Goal: Task Accomplishment & Management: Use online tool/utility

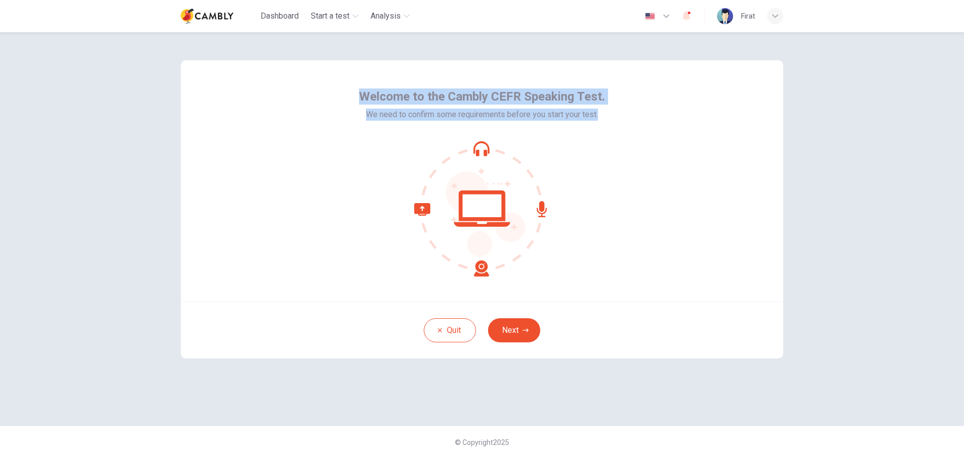
drag, startPoint x: 354, startPoint y: 91, endPoint x: 604, endPoint y: 119, distance: 251.6
click at [604, 119] on div "Welcome to the Cambly CEFR Speaking Test. We need to confirm some requirements …" at bounding box center [482, 180] width 603 height 241
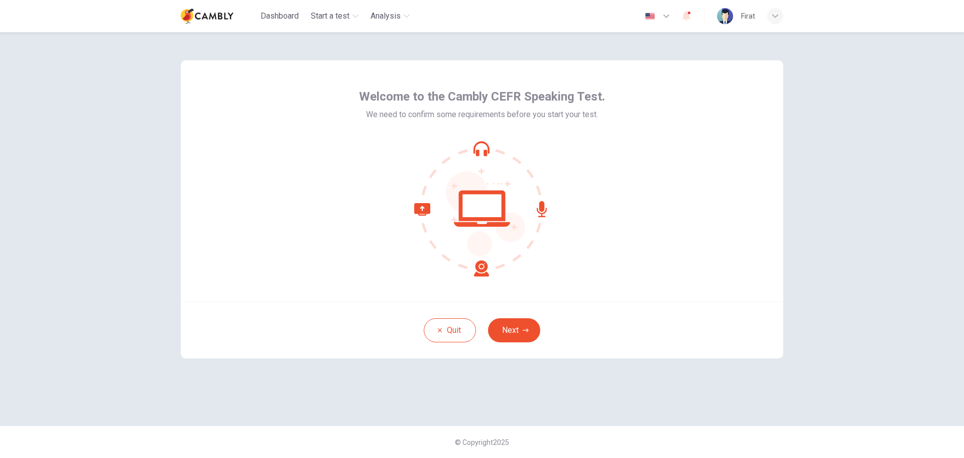
click at [485, 457] on div at bounding box center [482, 458] width 964 height 0
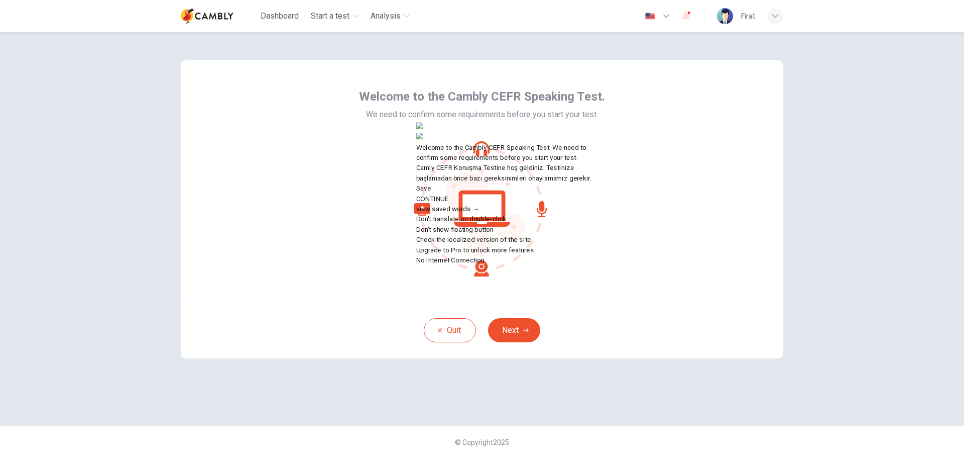
click at [703, 304] on div "Quit Next" at bounding box center [482, 329] width 603 height 57
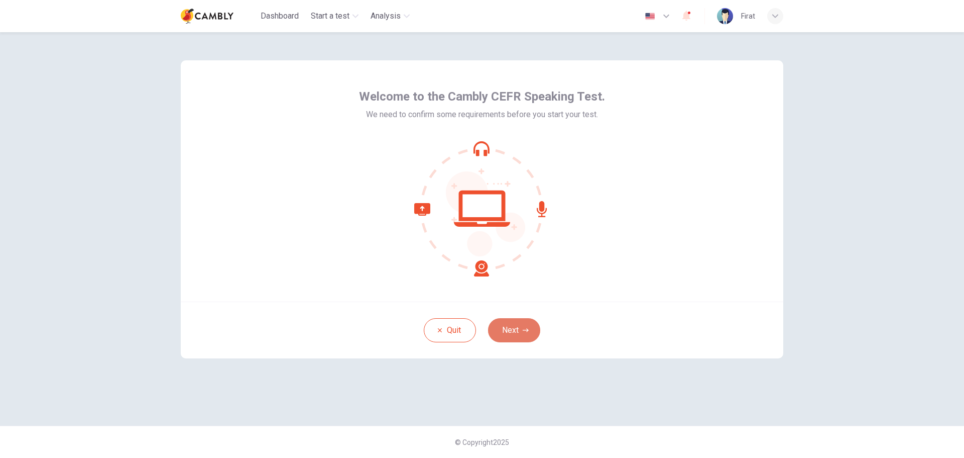
click at [529, 333] on button "Next" at bounding box center [514, 330] width 52 height 24
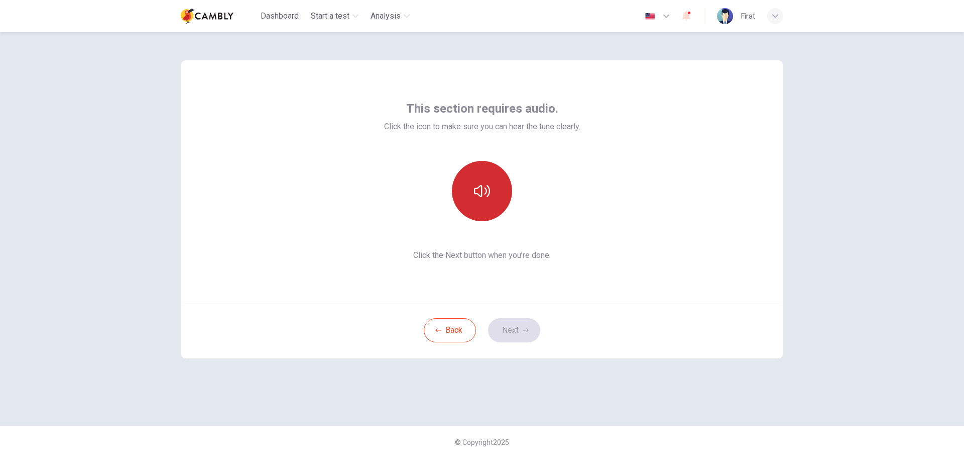
click at [477, 182] on button "button" at bounding box center [482, 191] width 60 height 60
click at [520, 329] on button "Next" at bounding box center [514, 330] width 52 height 24
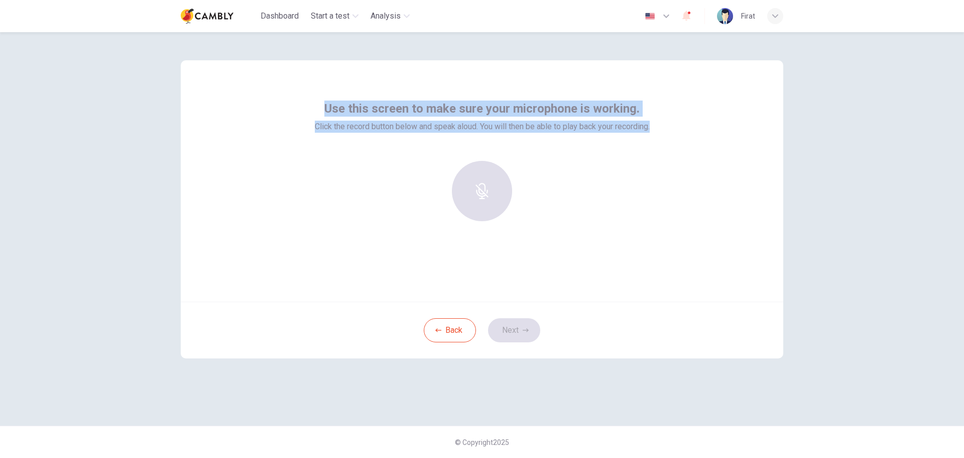
drag, startPoint x: 457, startPoint y: 101, endPoint x: 712, endPoint y: 100, distance: 255.6
click at [712, 100] on div "Use this screen to make sure your microphone is working. Click the record butto…" at bounding box center [482, 180] width 603 height 241
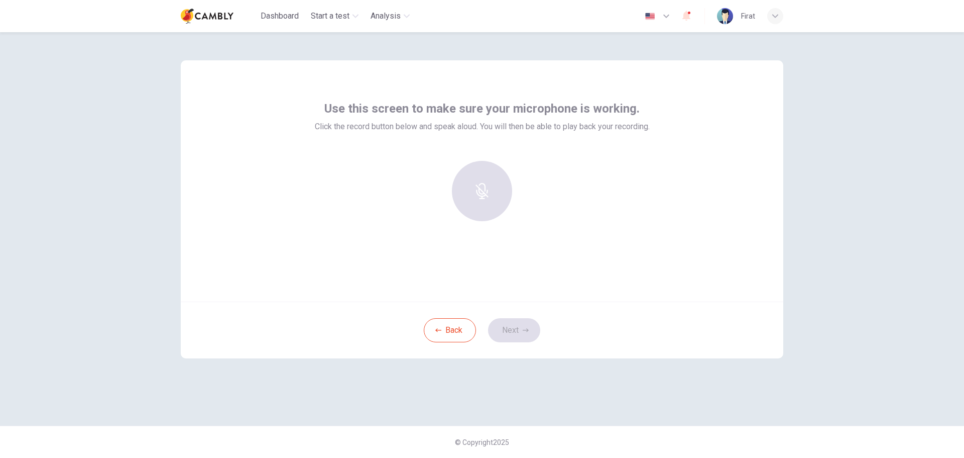
click at [161, 266] on div "Use this screen to make sure your microphone is working. Click the record butto…" at bounding box center [482, 244] width 964 height 425
click at [487, 177] on icon "button" at bounding box center [482, 184] width 16 height 16
click at [483, 185] on icon "button" at bounding box center [482, 184] width 16 height 16
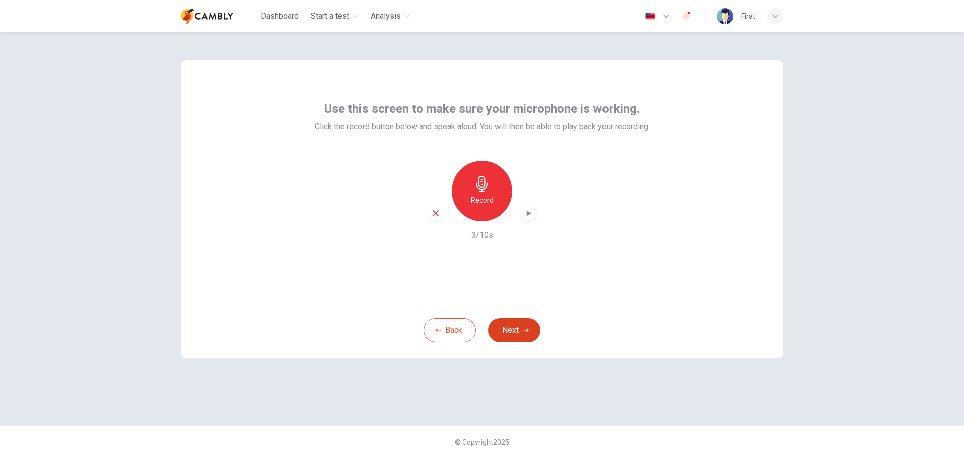
click at [525, 331] on icon "button" at bounding box center [526, 330] width 6 height 6
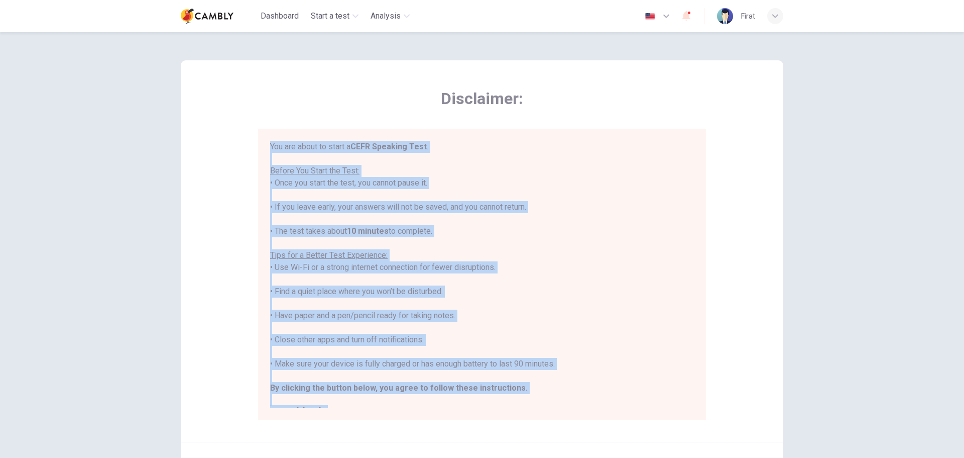
scroll to position [12, 0]
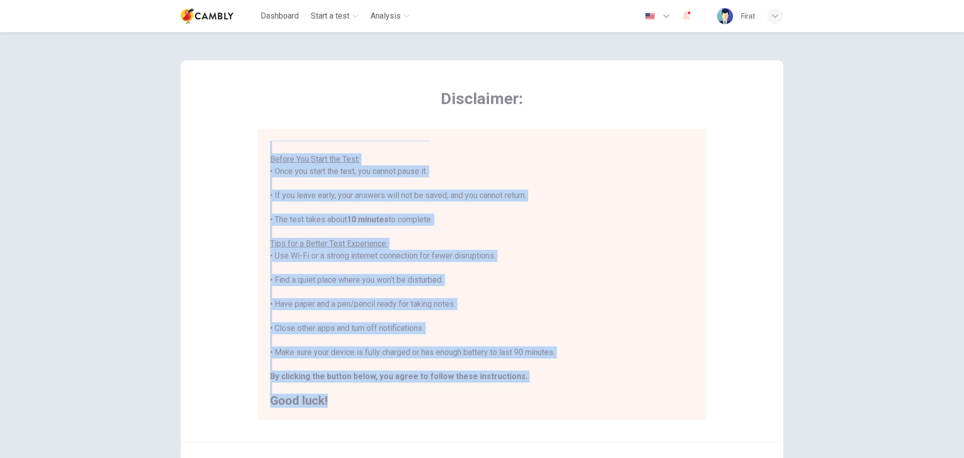
drag, startPoint x: 267, startPoint y: 146, endPoint x: 537, endPoint y: 431, distance: 392.5
click at [537, 431] on div "Disclaimer: You are about to start a CEFR Speaking Test . Before You Start the …" at bounding box center [482, 250] width 603 height 381
copy div "You are about to start a CEFR Speaking Test . Before You Start the Test: • Once…"
click at [762, 240] on div "Disclaimer: You are about to start a CEFR Speaking Test . Before You Start the …" at bounding box center [482, 250] width 603 height 381
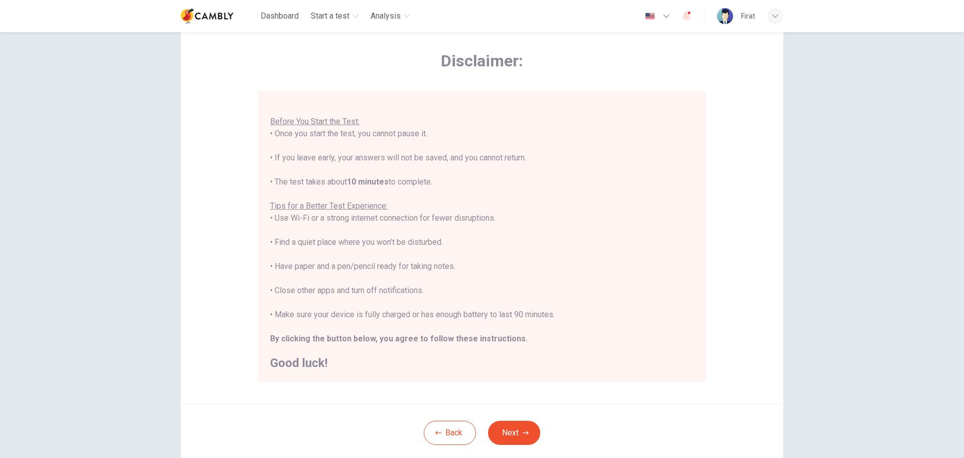
scroll to position [101, 0]
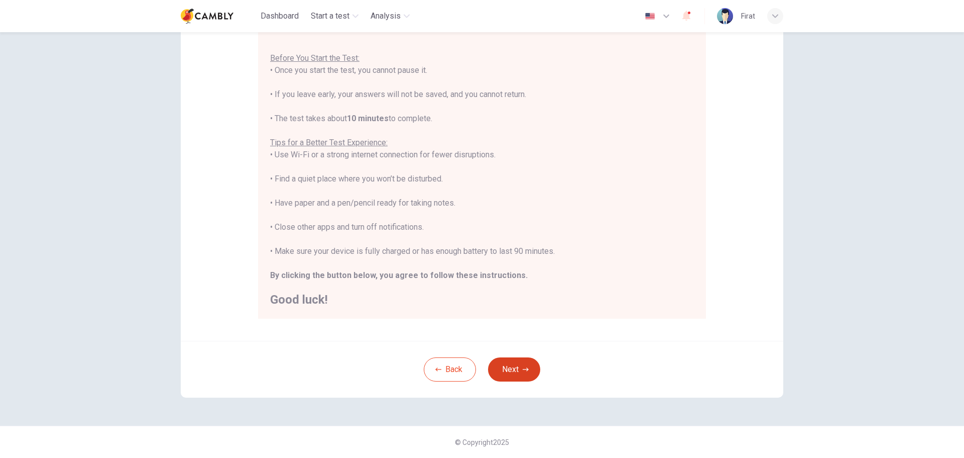
click at [517, 370] on button "Next" at bounding box center [514, 369] width 52 height 24
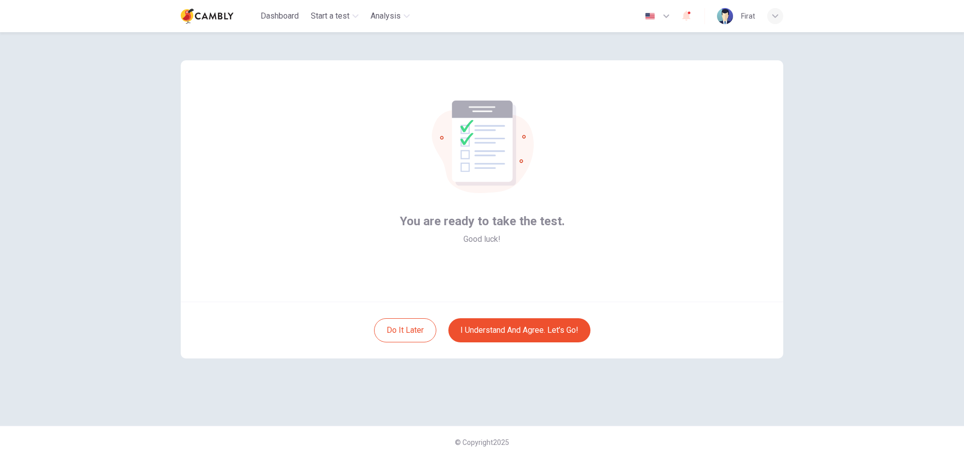
scroll to position [0, 0]
click at [536, 329] on button "I understand and agree. Let’s go!" at bounding box center [519, 330] width 142 height 24
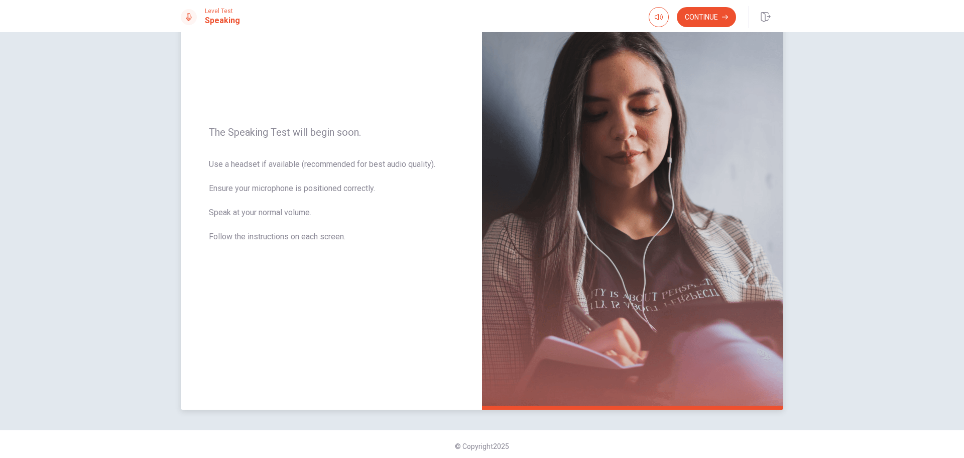
scroll to position [85, 0]
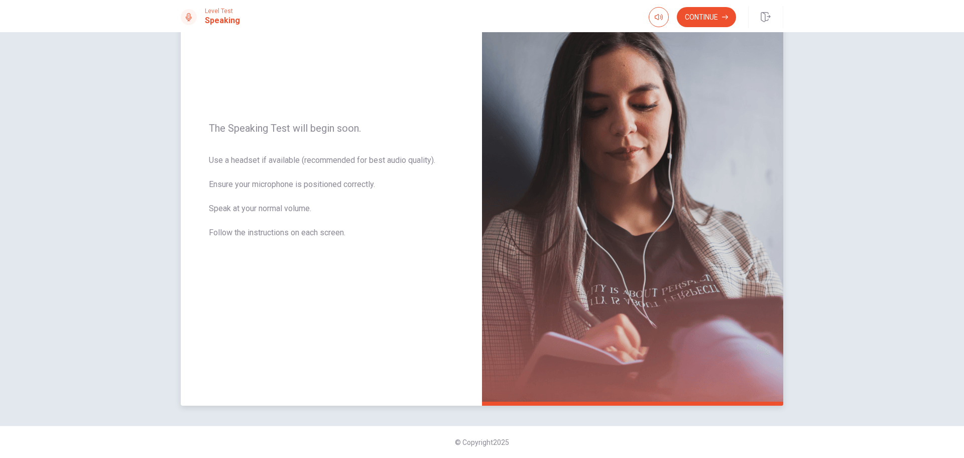
drag, startPoint x: 359, startPoint y: 233, endPoint x: 223, endPoint y: 158, distance: 154.4
click at [223, 158] on span "Use a headset if available (recommended for best audio quality). Ensure your mi…" at bounding box center [331, 202] width 245 height 96
drag, startPoint x: 206, startPoint y: 126, endPoint x: 353, endPoint y: 151, distance: 149.3
click at [353, 148] on div "The Speaking Test will begin soon. Use a headset if available (recommended for …" at bounding box center [331, 186] width 301 height 438
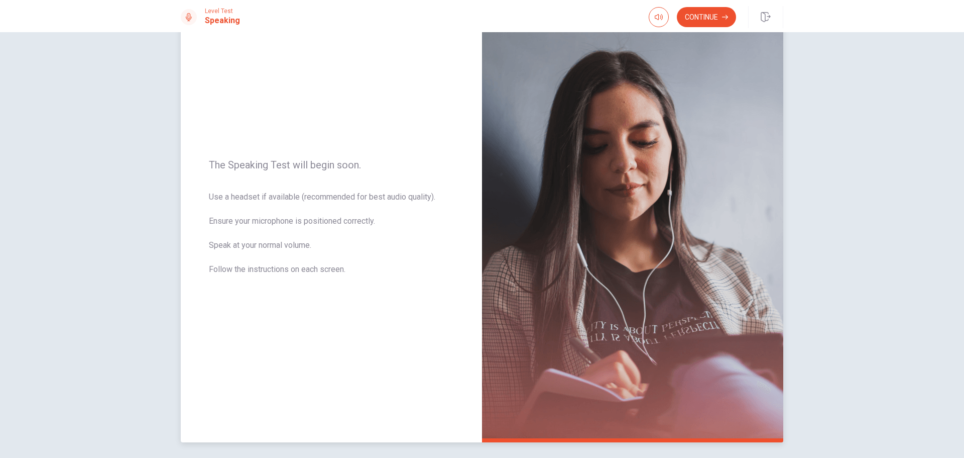
scroll to position [49, 0]
click at [708, 14] on button "Continue" at bounding box center [706, 17] width 59 height 20
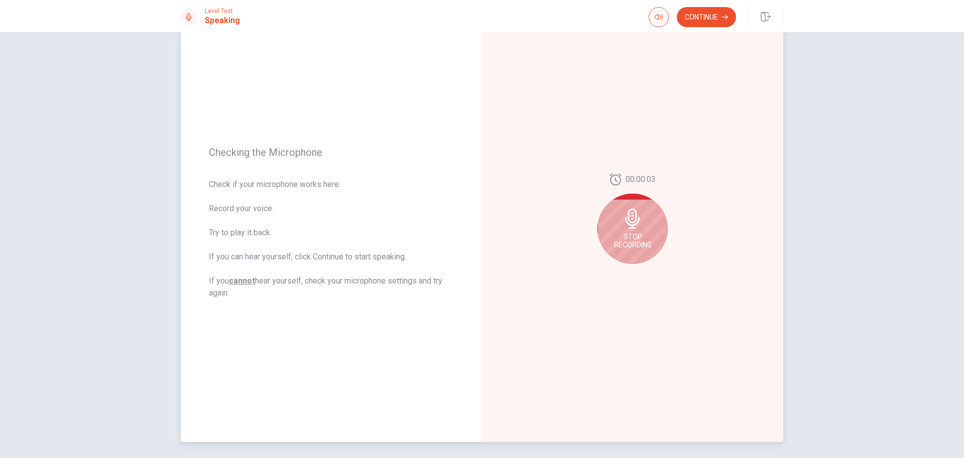
click at [626, 222] on icon at bounding box center [632, 218] width 15 height 20
click at [642, 277] on button "Play Audio" at bounding box center [644, 272] width 14 height 14
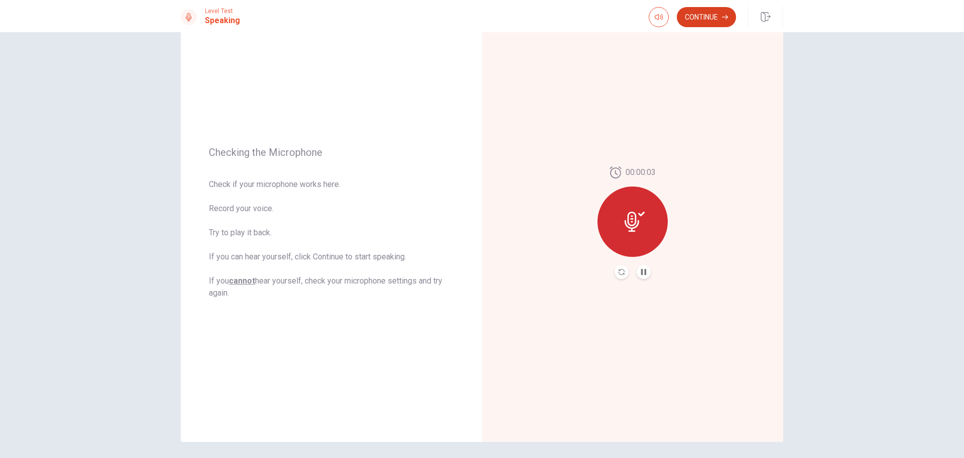
click at [705, 11] on button "Continue" at bounding box center [706, 17] width 59 height 20
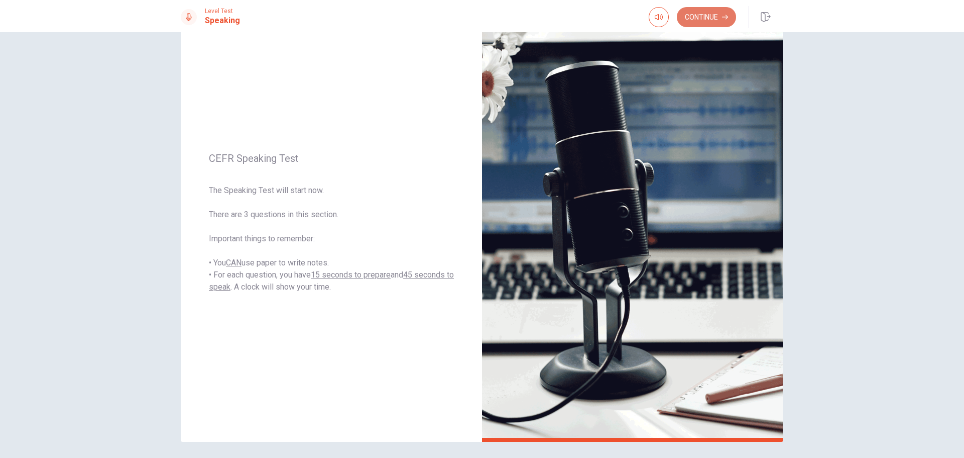
click at [713, 22] on button "Continue" at bounding box center [706, 17] width 59 height 20
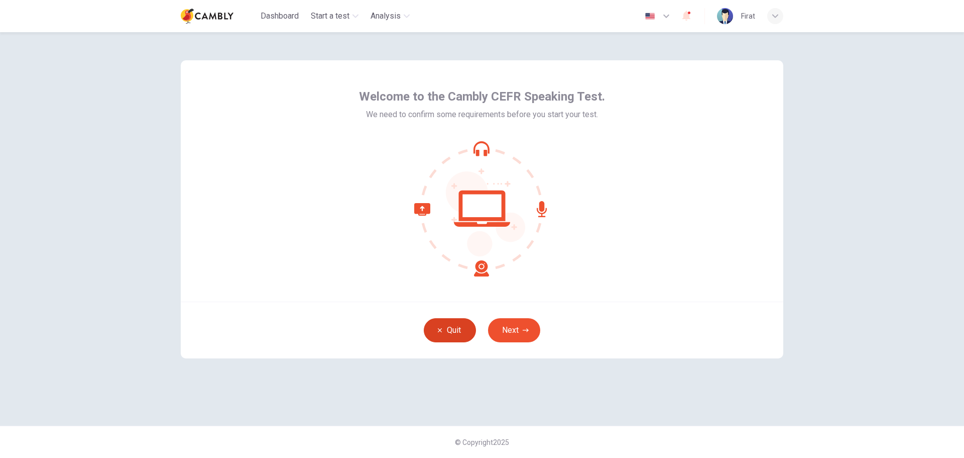
click at [457, 332] on button "Quit" at bounding box center [450, 330] width 52 height 24
